Goal: Transaction & Acquisition: Purchase product/service

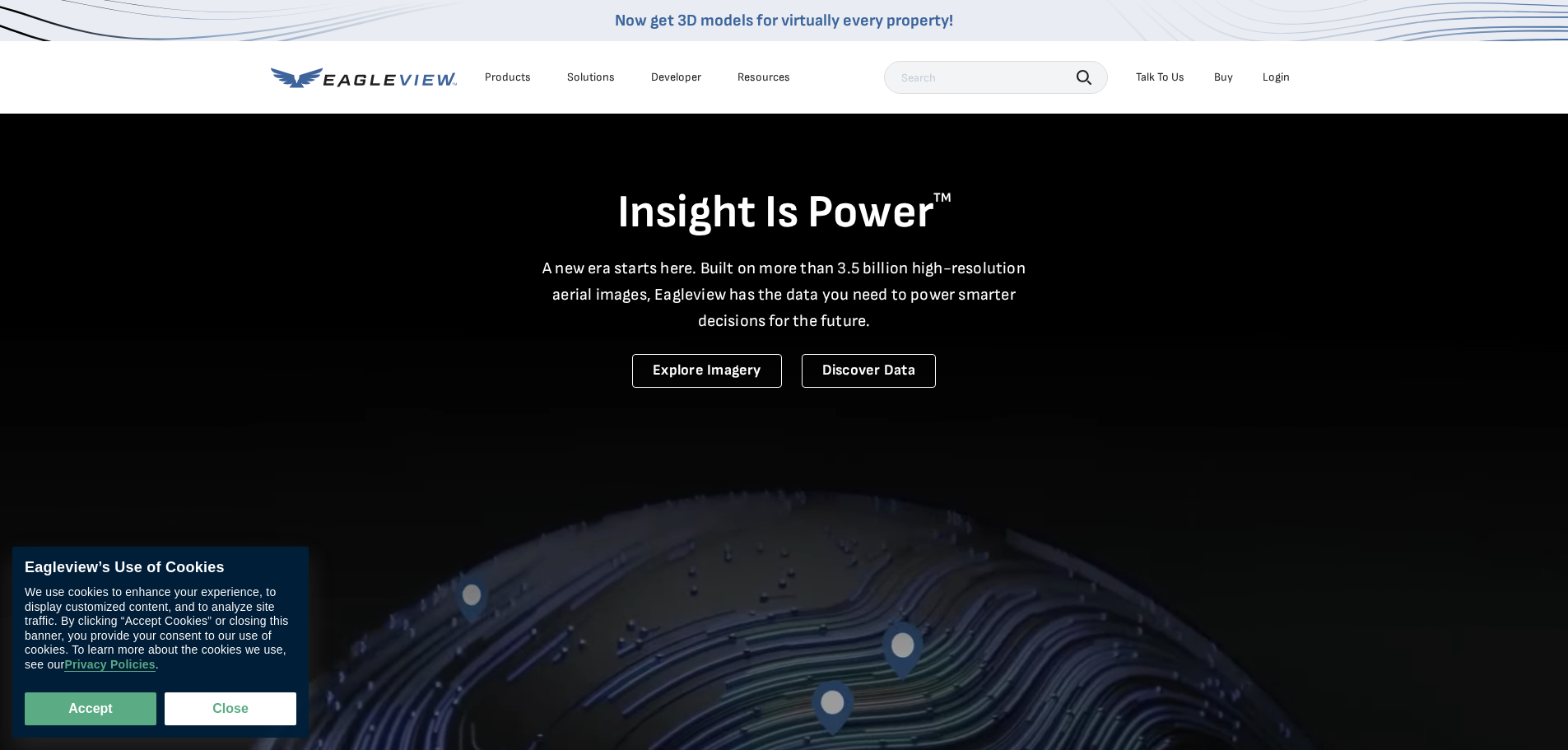
click at [1284, 78] on div "Login" at bounding box center [1276, 77] width 28 height 15
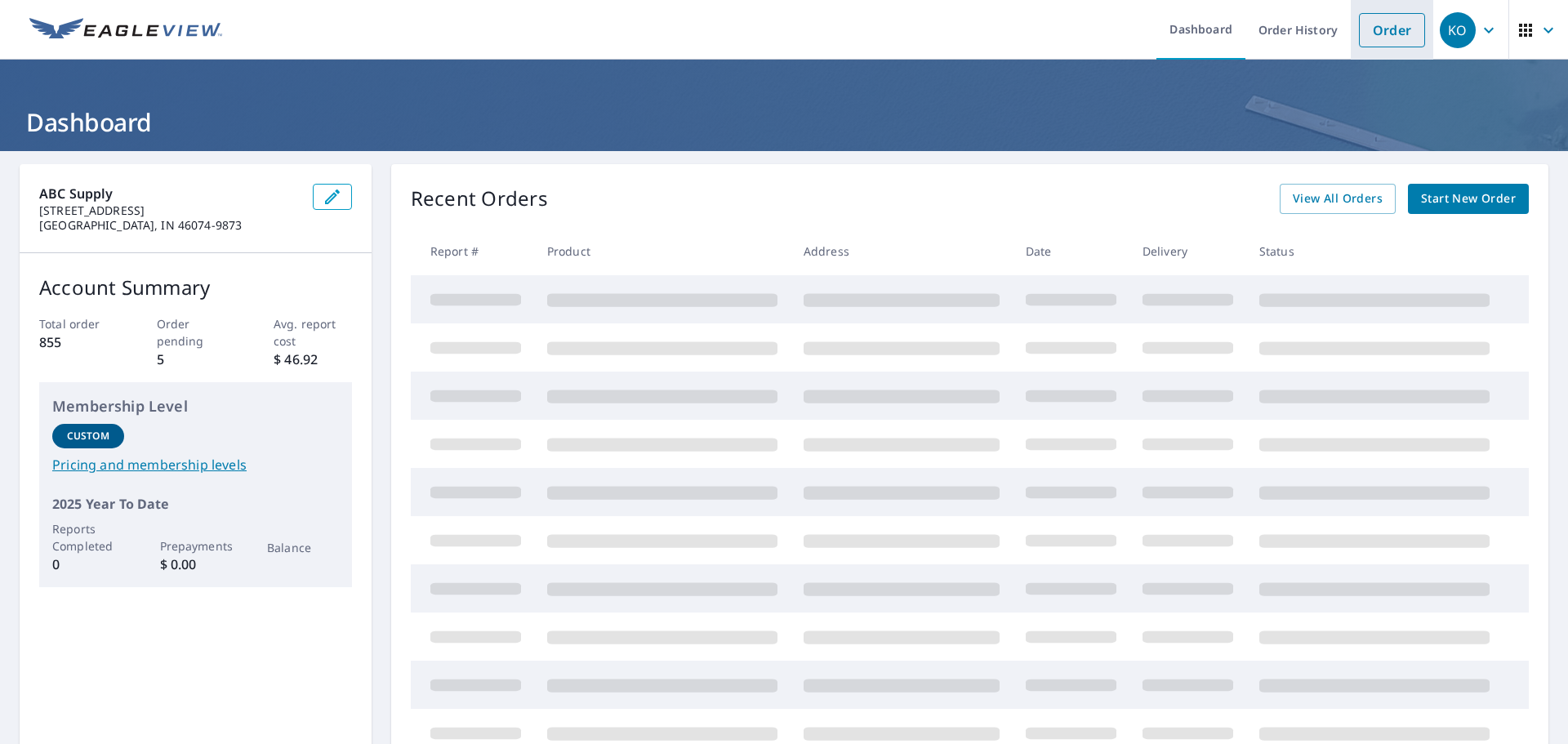
click at [1405, 22] on link "Order" at bounding box center [1392, 29] width 66 height 34
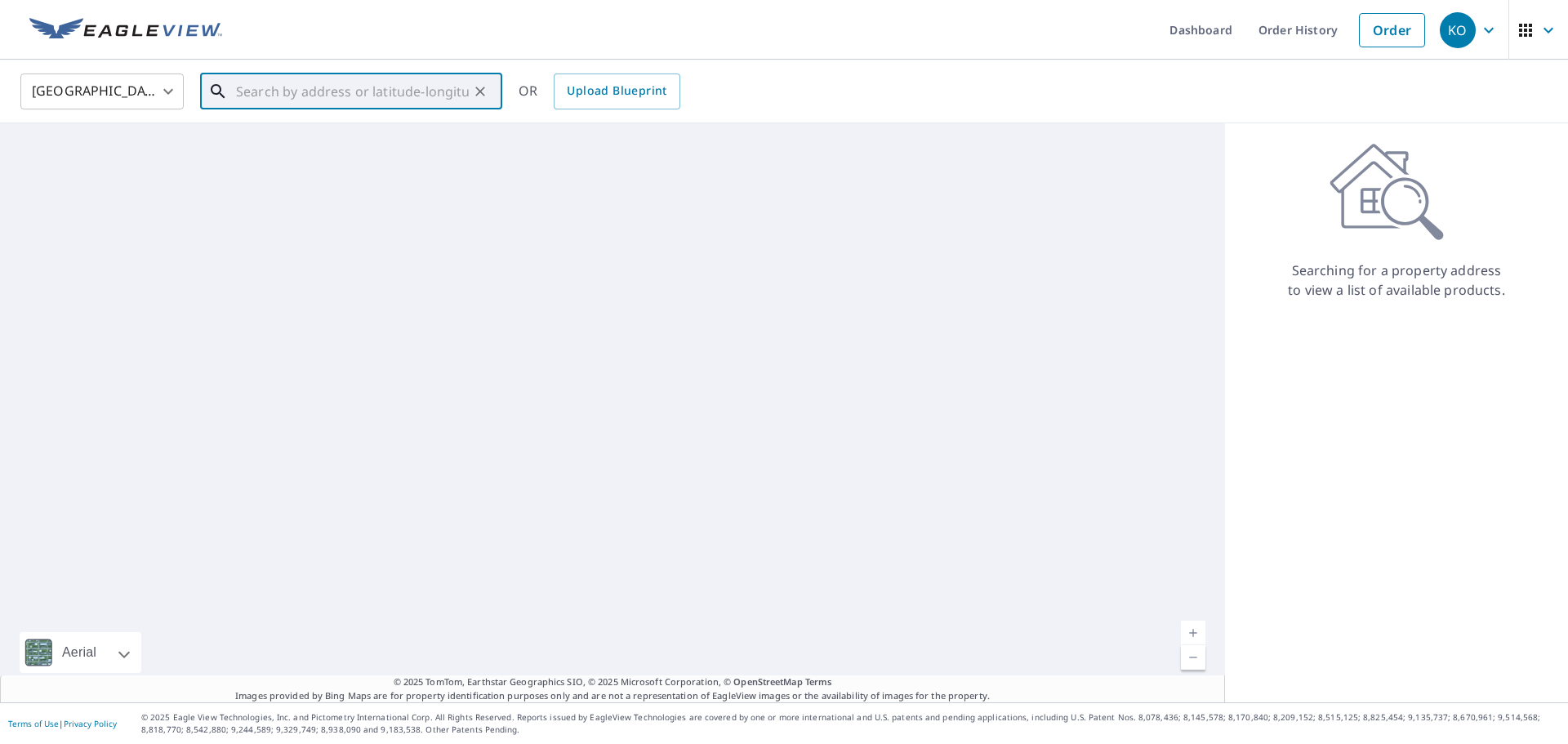
click at [265, 99] on input "text" at bounding box center [352, 91] width 233 height 46
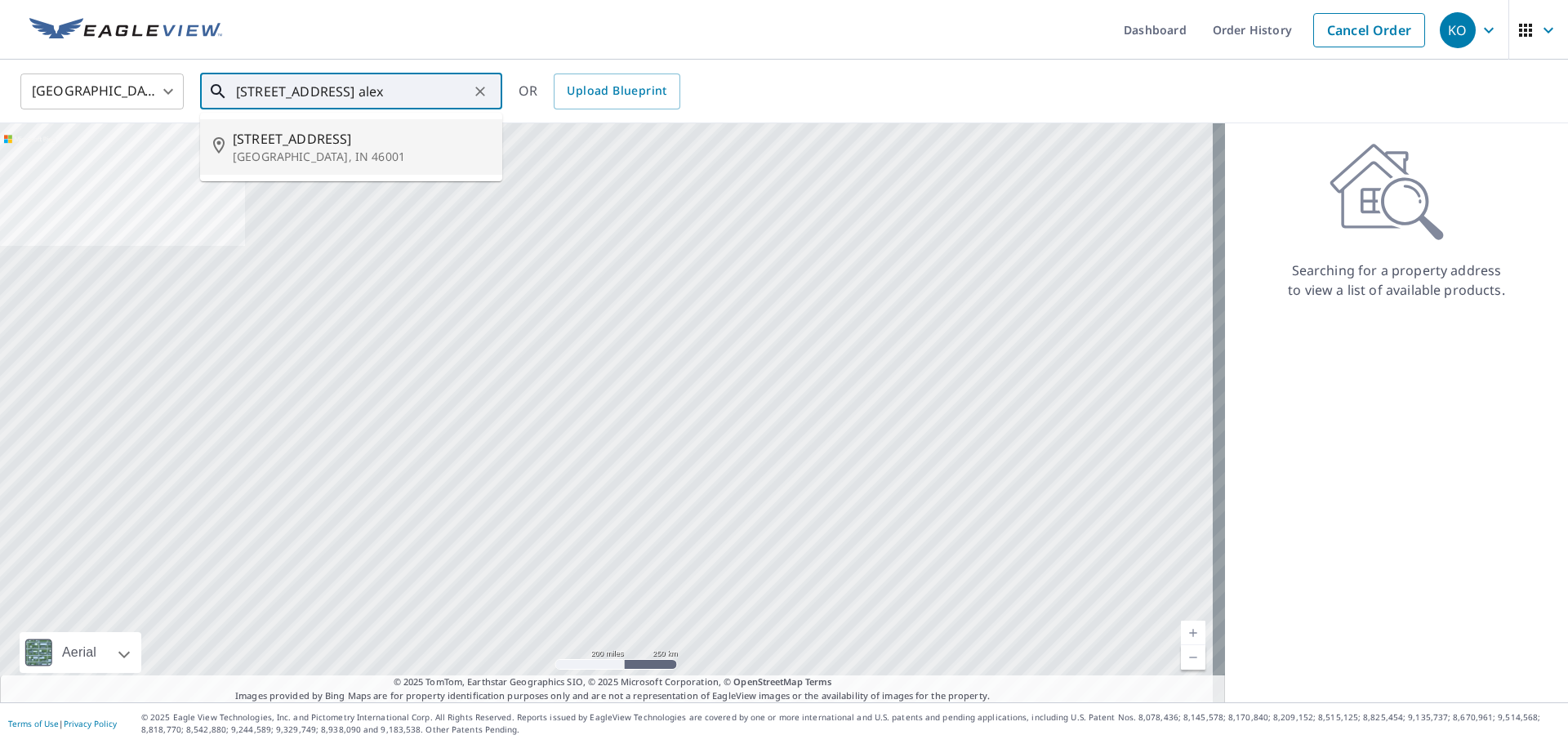
click at [291, 153] on p "Alexandria, IN 46001" at bounding box center [361, 156] width 256 height 17
type input "314 W Broadway St Alexandria, IN 46001"
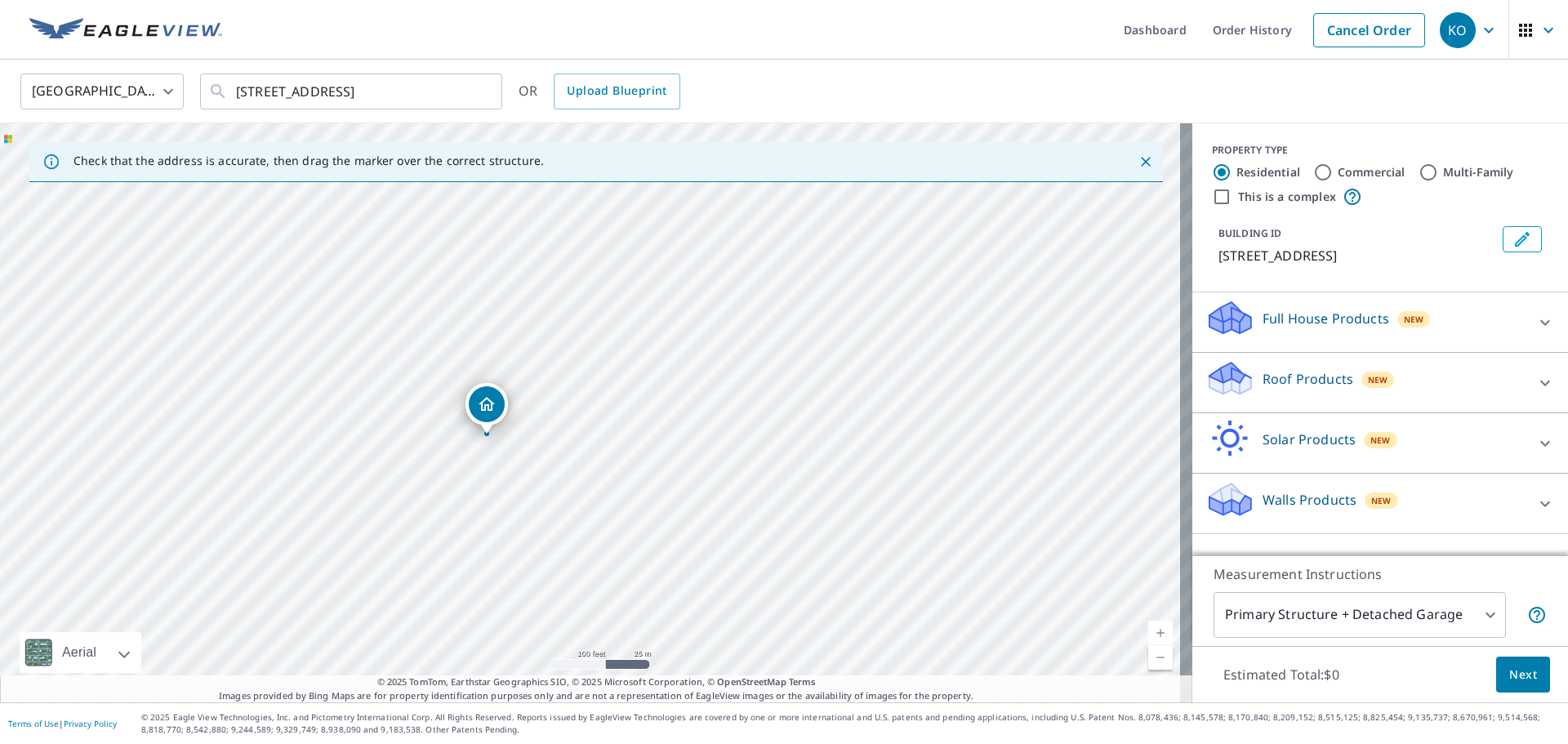
click at [1338, 321] on p "Full House Products" at bounding box center [1327, 319] width 127 height 20
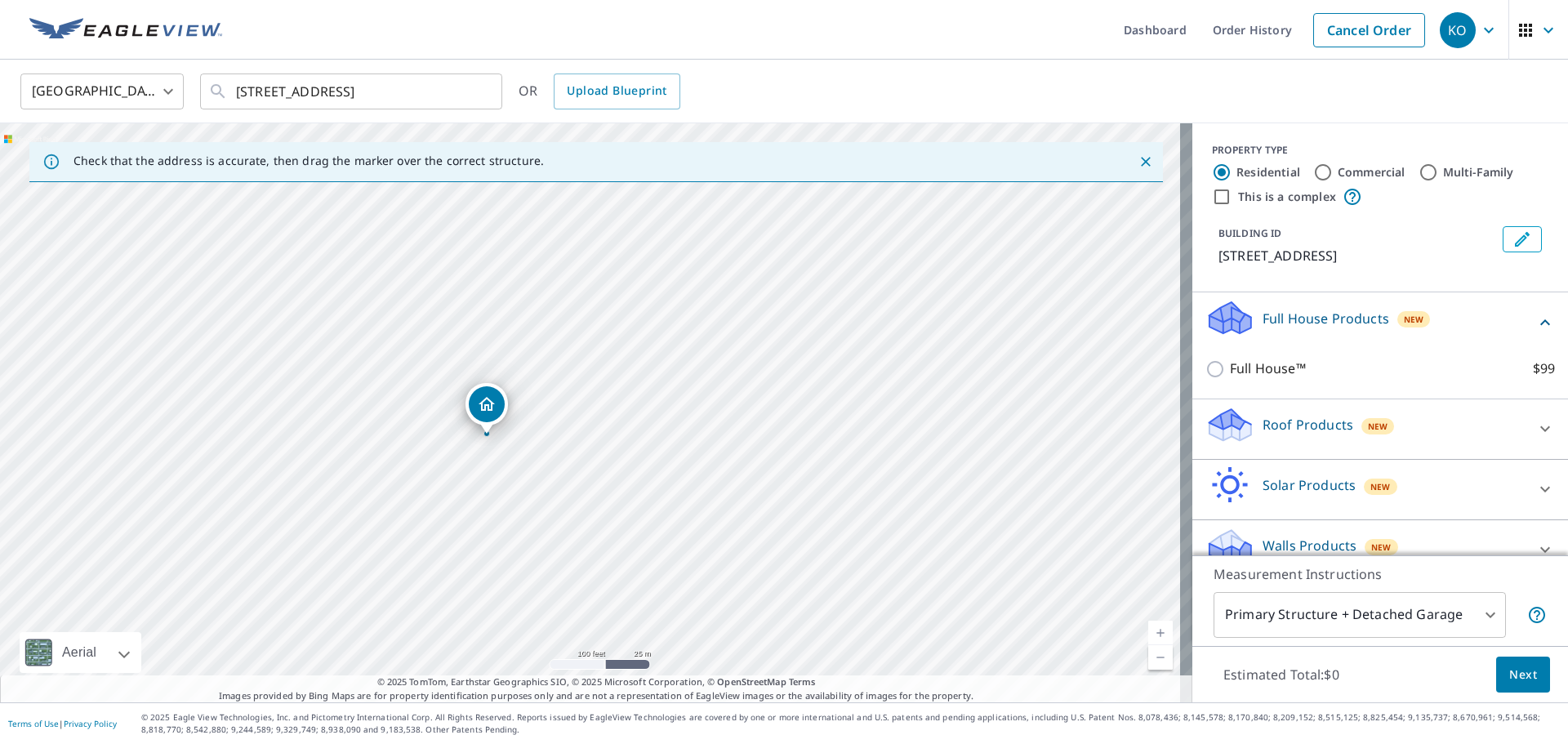
click at [1303, 416] on p "Roof Products" at bounding box center [1308, 424] width 91 height 20
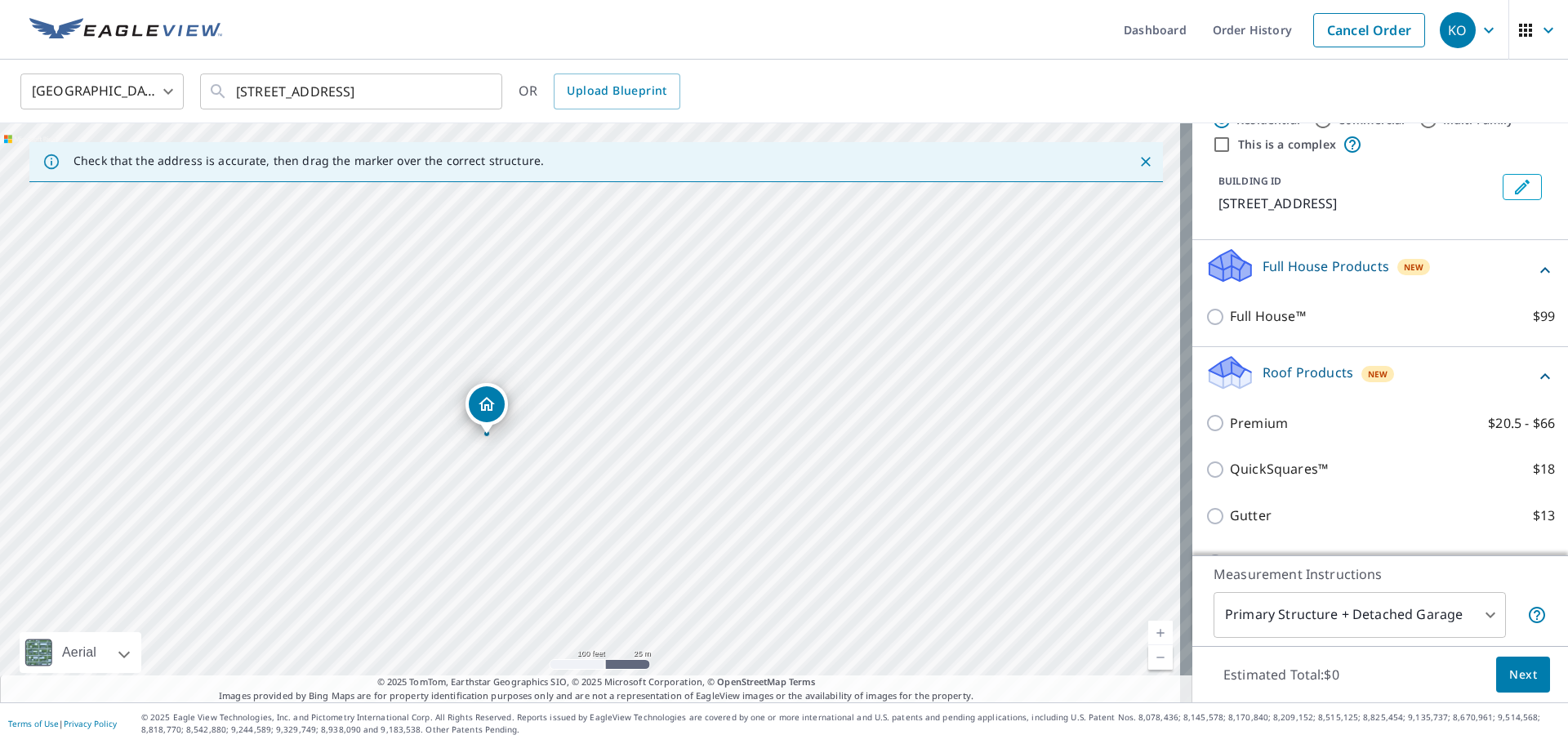
scroll to position [82, 0]
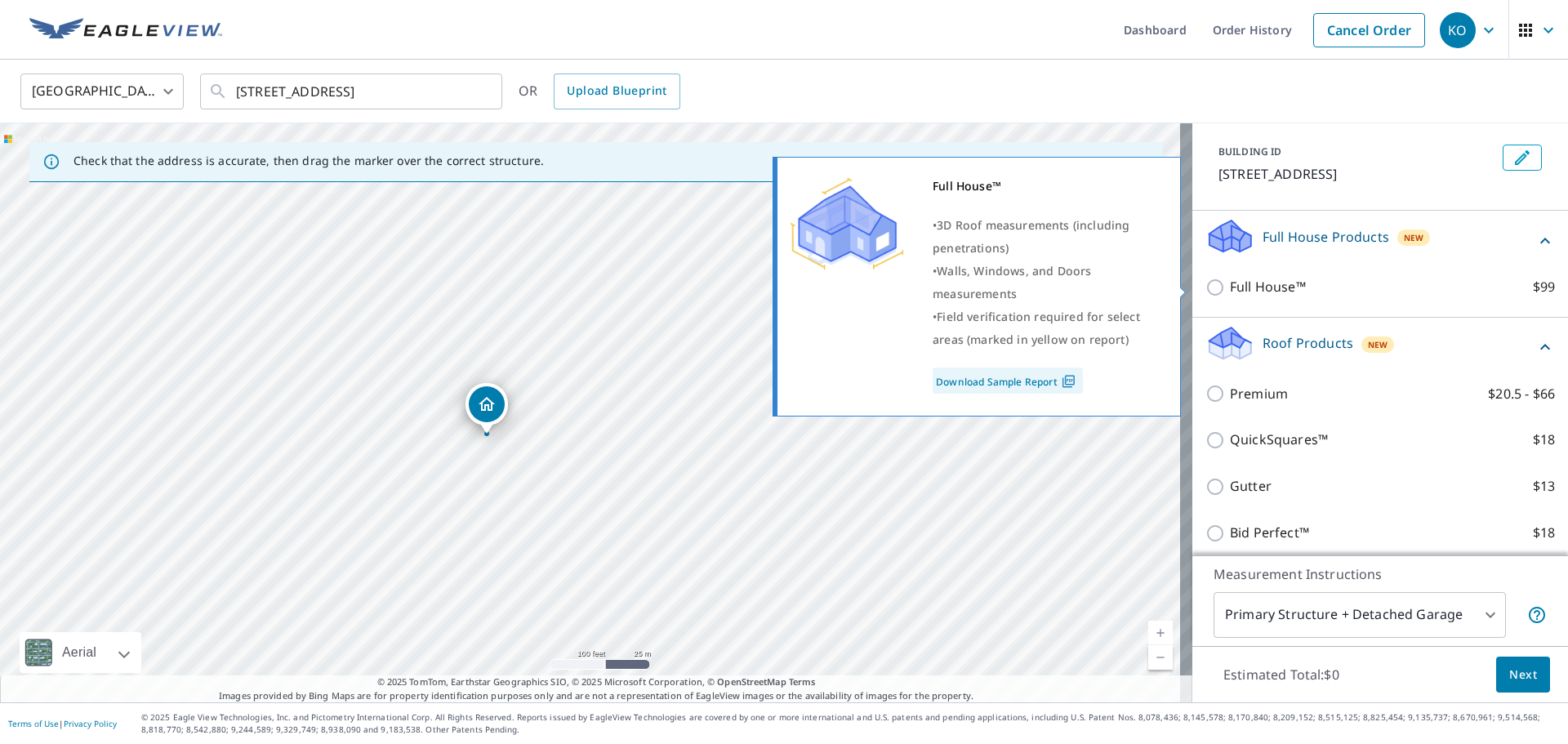
click at [986, 374] on link "Download Sample Report" at bounding box center [1008, 380] width 151 height 26
click at [1205, 284] on input "Full House™ $99" at bounding box center [1217, 287] width 24 height 20
checkbox input "true"
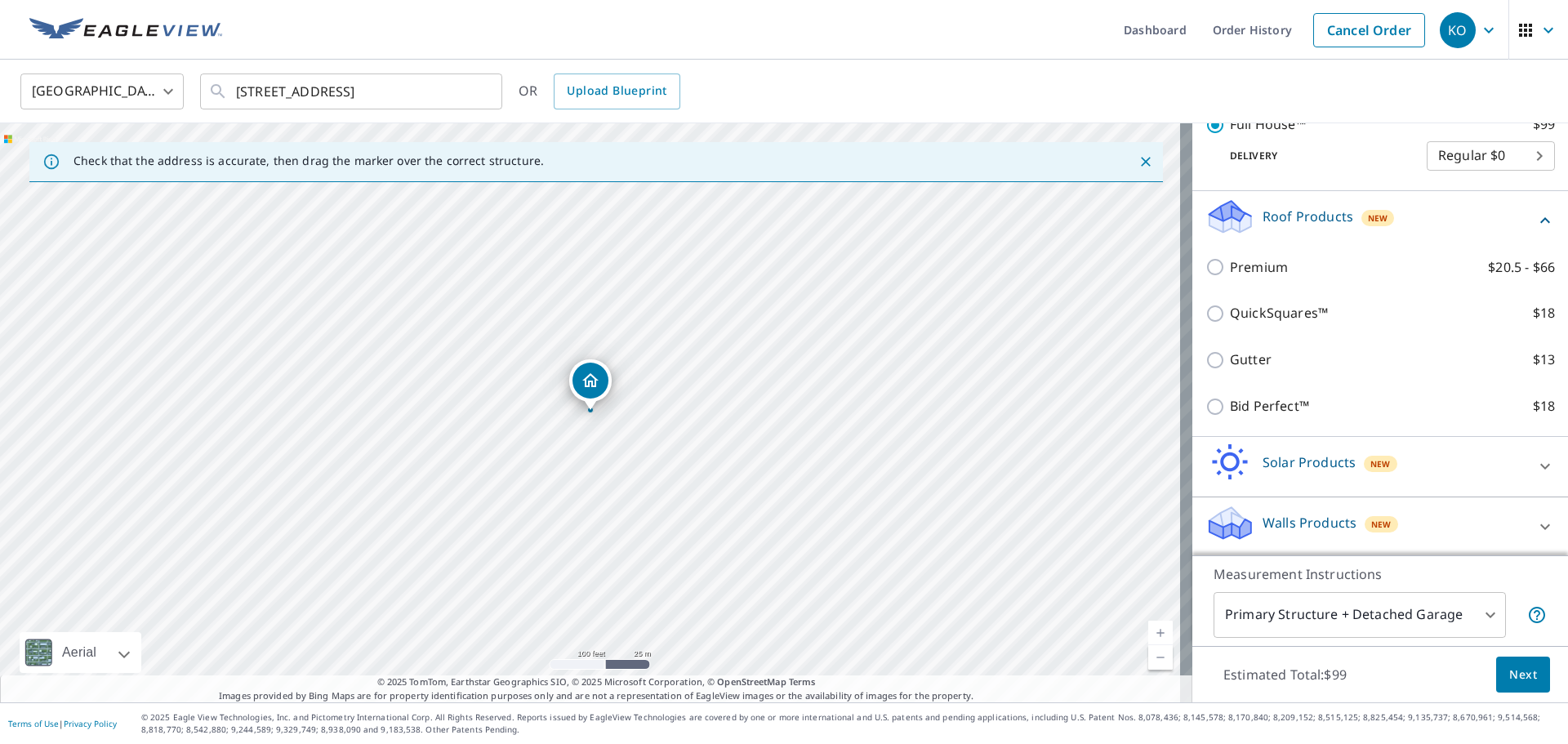
scroll to position [264, 0]
click at [1509, 677] on span "Next" at bounding box center [1523, 675] width 27 height 21
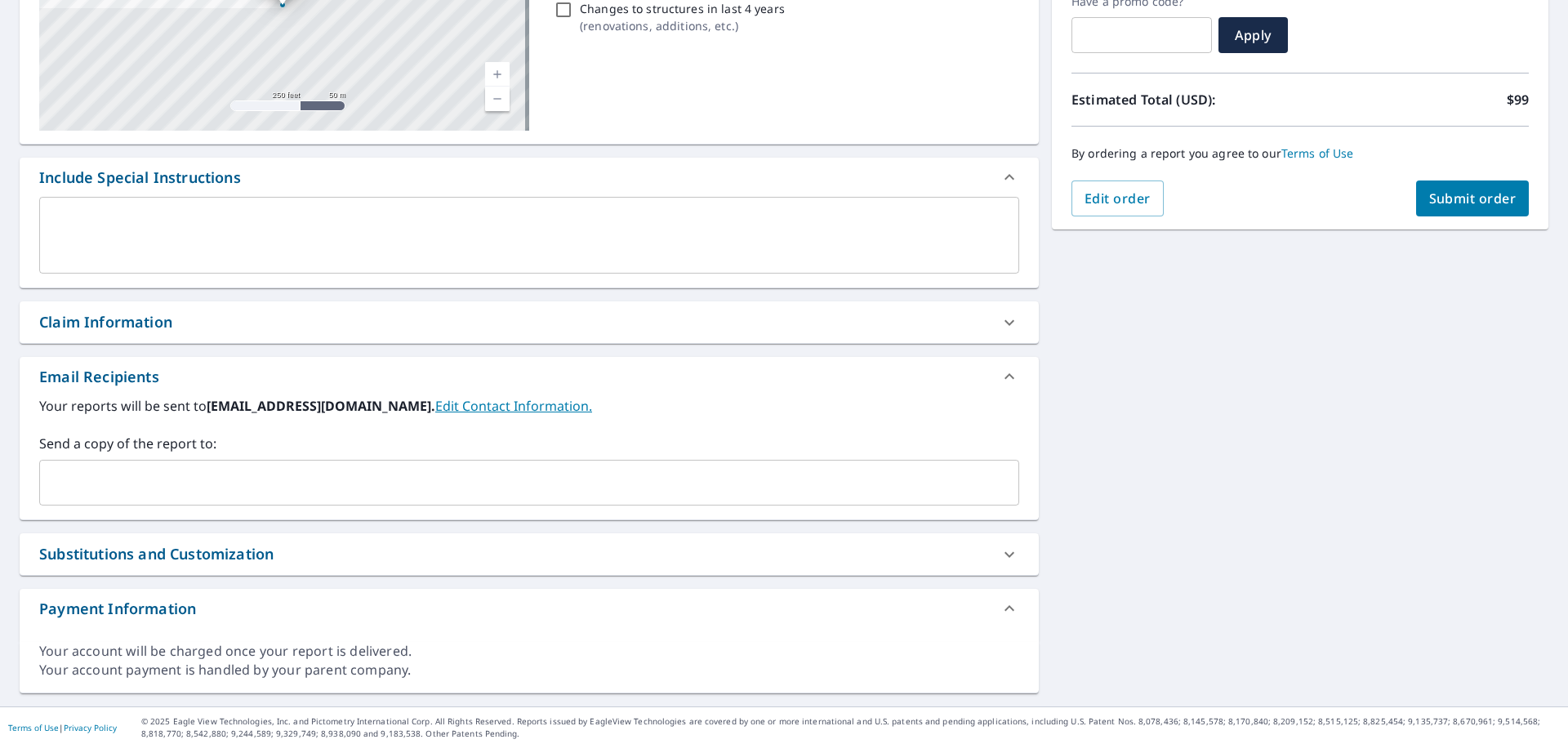
scroll to position [295, 0]
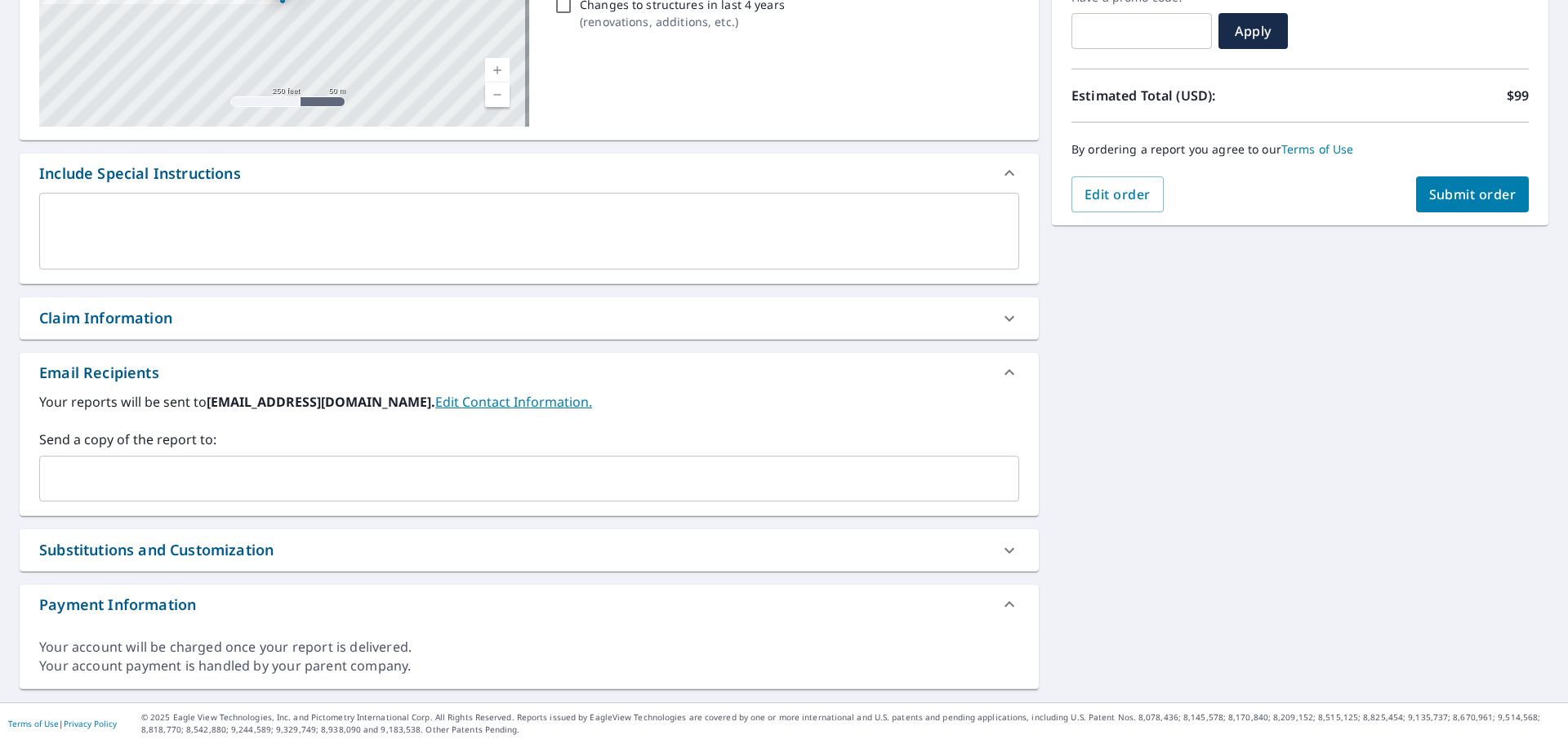
click at [193, 475] on input "text" at bounding box center [517, 479] width 940 height 31
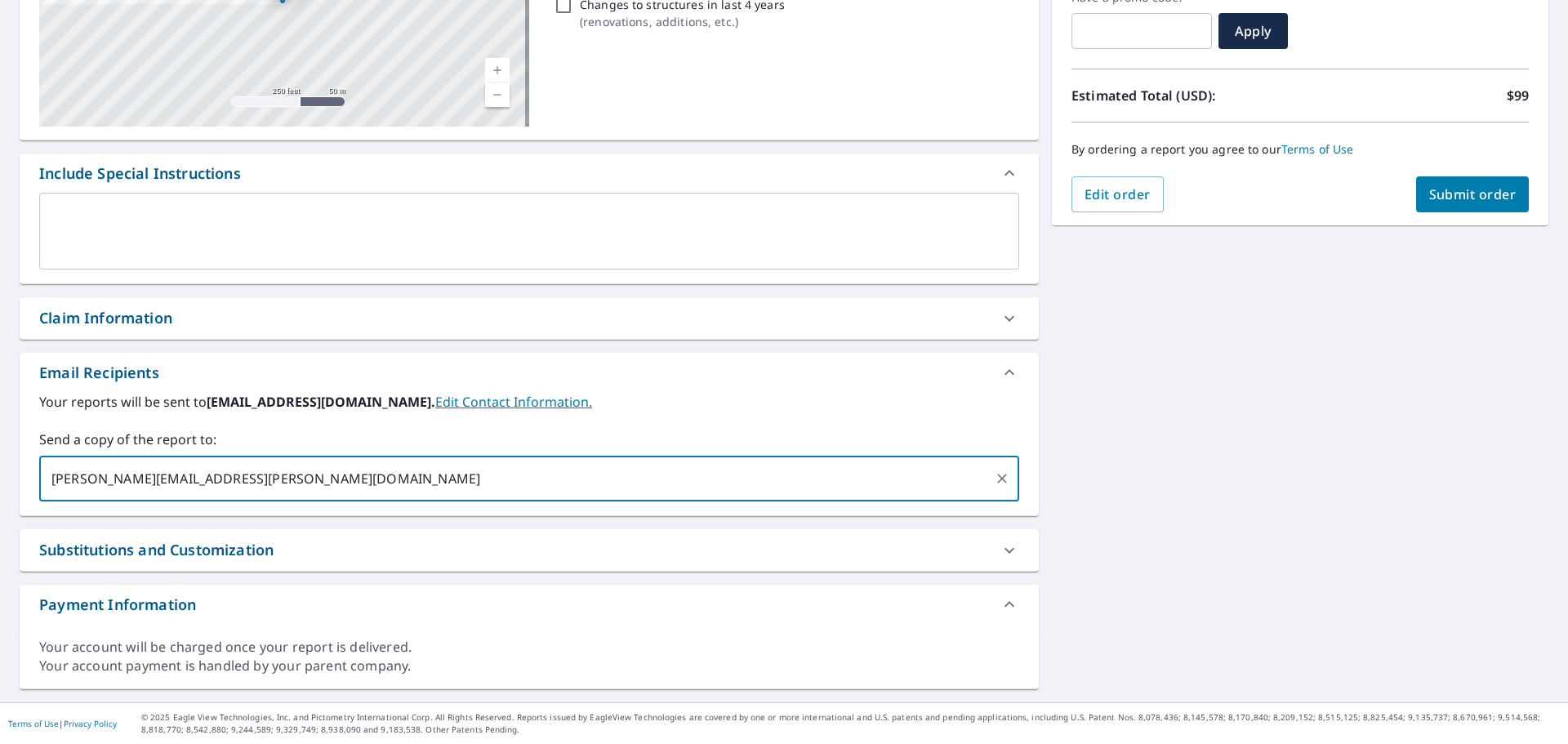
type input "damian.berns@abcsupply.com;"
type input "damian.berns@abcsupply.com"
type input "csgutterjobs@gmail.com"
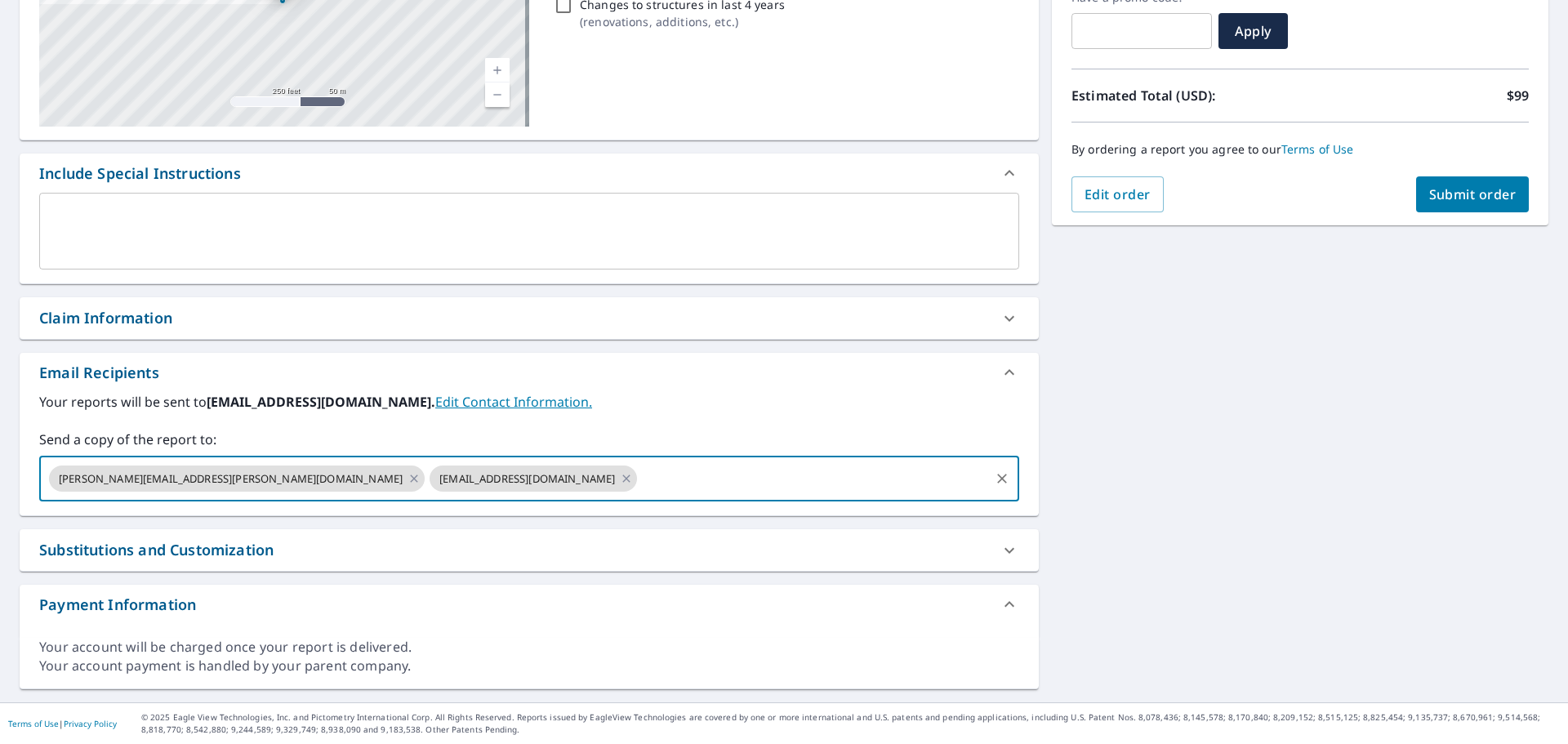
click at [1466, 198] on span "Submit order" at bounding box center [1472, 195] width 87 height 18
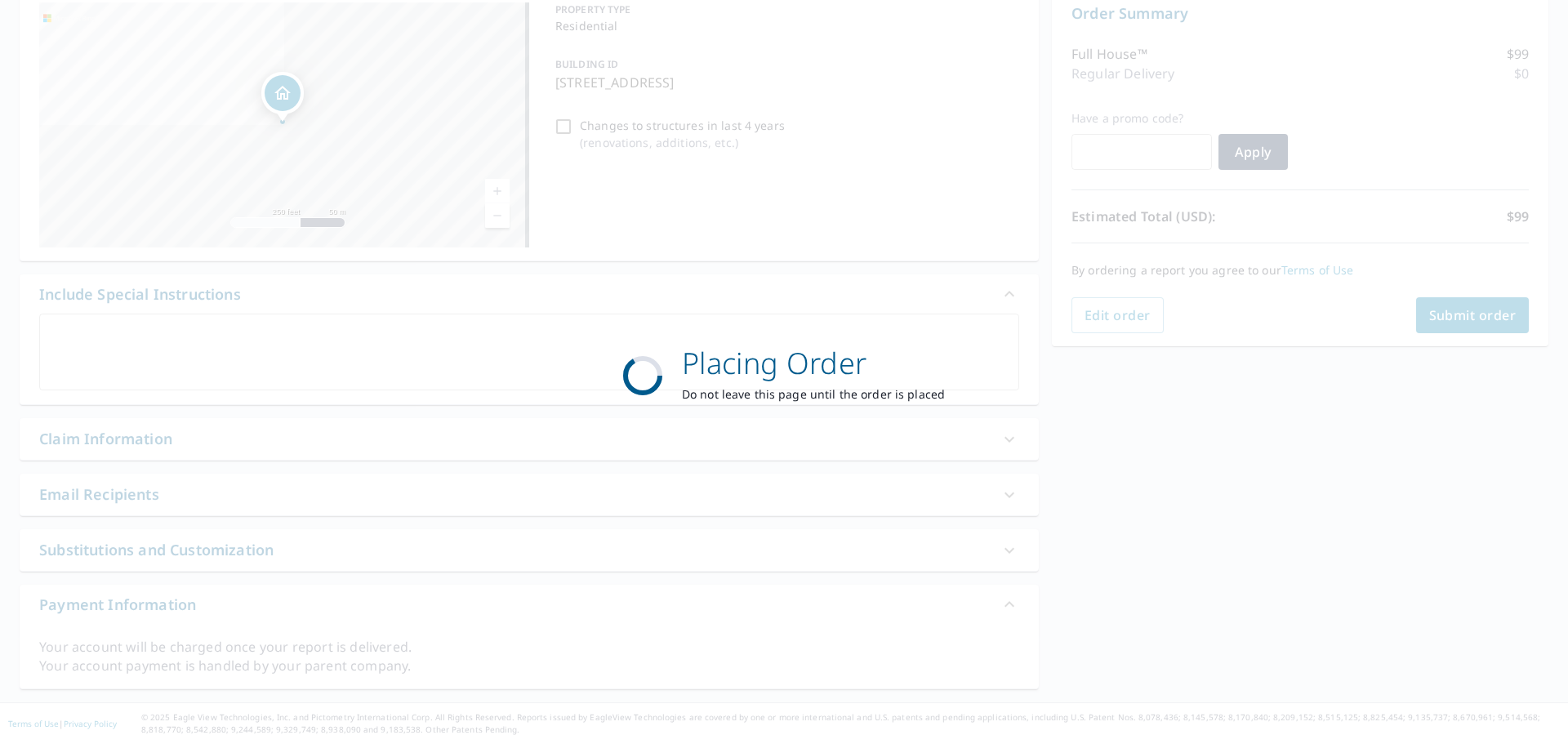
scroll to position [175, 0]
